Goal: Task Accomplishment & Management: Manage account settings

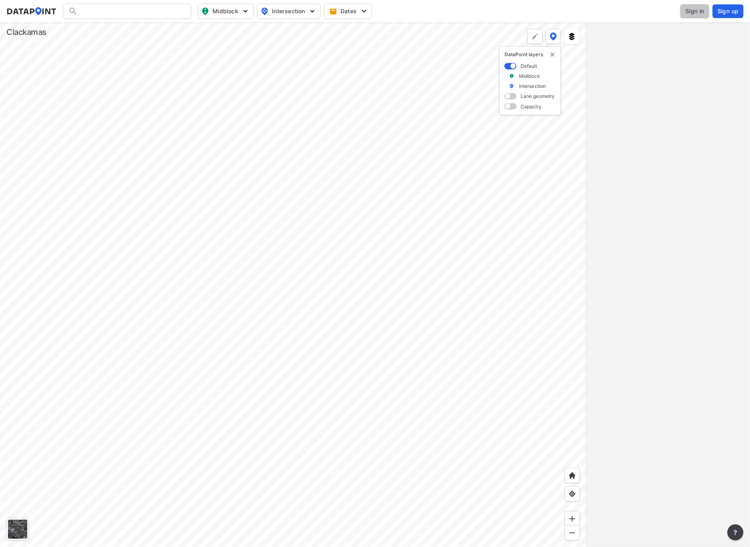
click at [692, 10] on span "Sign in" at bounding box center [695, 11] width 19 height 8
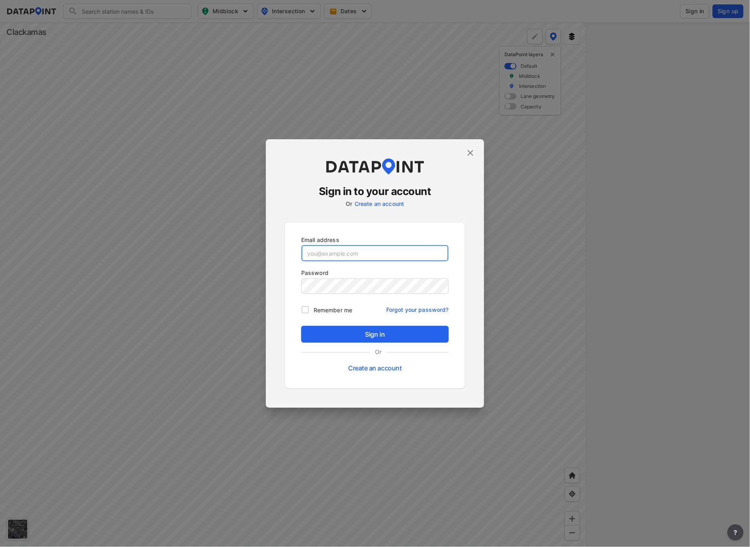
type input "[EMAIL_ADDRESS][DOMAIN_NAME]"
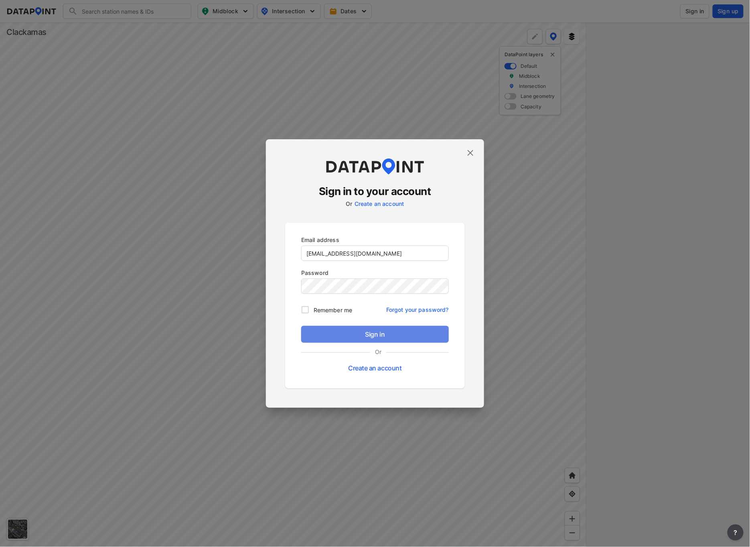
click at [375, 329] on span "Sign in" at bounding box center [375, 334] width 135 height 10
